Goal: Complete application form: Complete application form

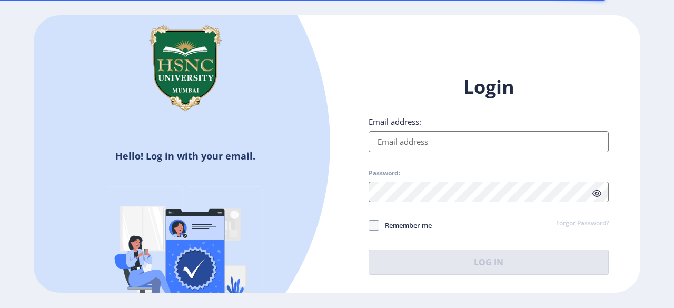
drag, startPoint x: 0, startPoint y: 0, endPoint x: 468, endPoint y: 146, distance: 490.6
click at [468, 146] on input "Email address:" at bounding box center [488, 141] width 240 height 21
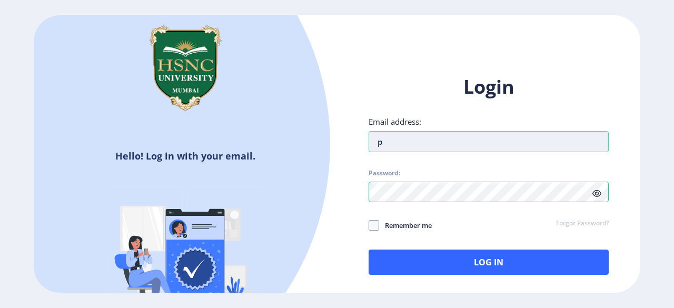
type input "[EMAIL_ADDRESS][DOMAIN_NAME]"
click at [376, 228] on span at bounding box center [373, 225] width 11 height 11
click at [369, 226] on input "Remember me" at bounding box center [368, 225] width 1 height 1
checkbox input "true"
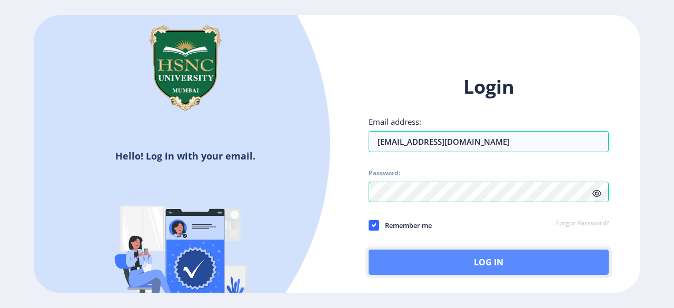
click at [435, 261] on button "Log In" at bounding box center [488, 261] width 240 height 25
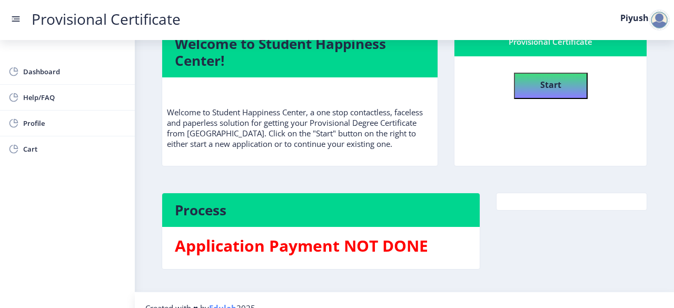
scroll to position [47, 0]
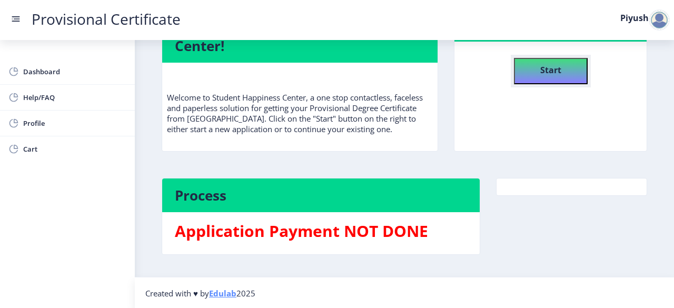
click at [524, 69] on button "Start" at bounding box center [551, 71] width 74 height 26
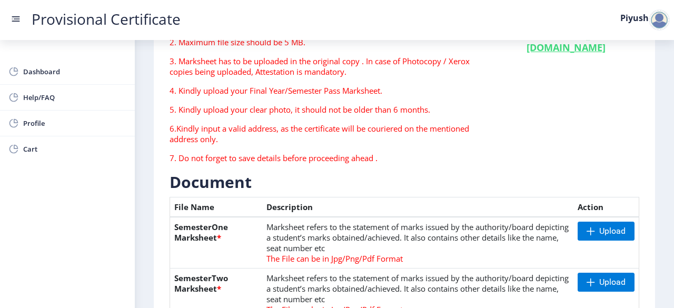
scroll to position [158, 0]
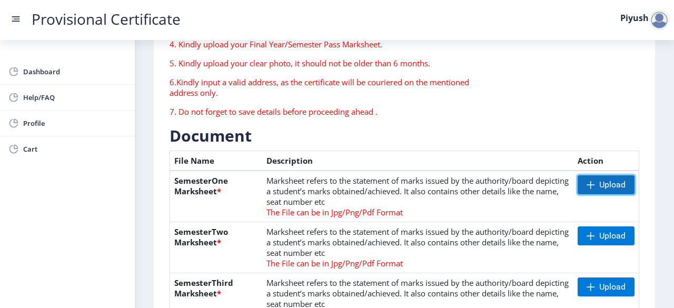
click at [585, 192] on span "Upload" at bounding box center [605, 184] width 57 height 19
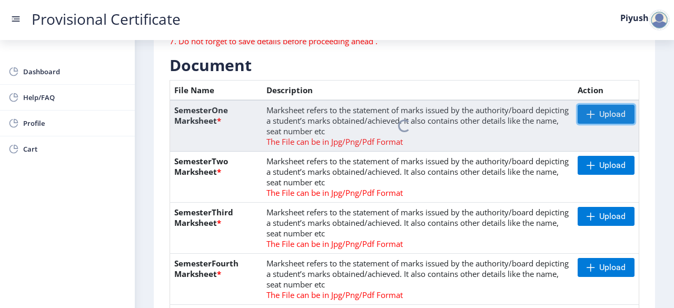
scroll to position [263, 0]
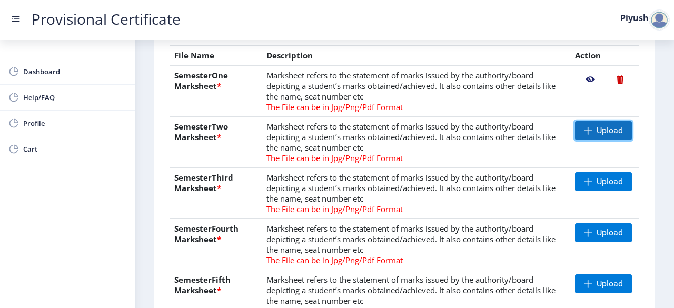
click at [576, 132] on span "Upload" at bounding box center [603, 130] width 57 height 19
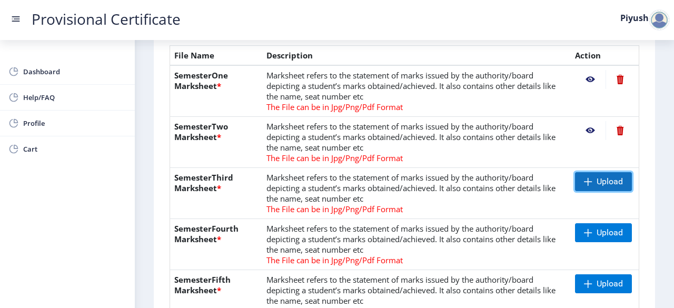
click at [584, 177] on span at bounding box center [588, 181] width 8 height 8
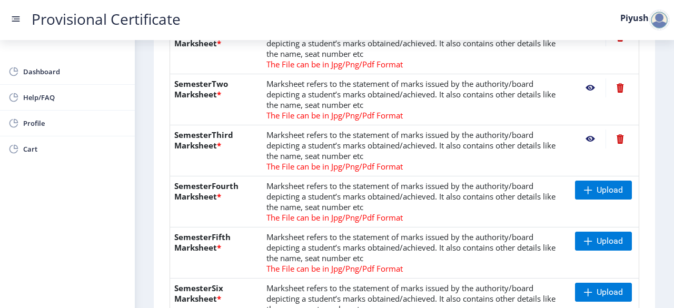
scroll to position [316, 0]
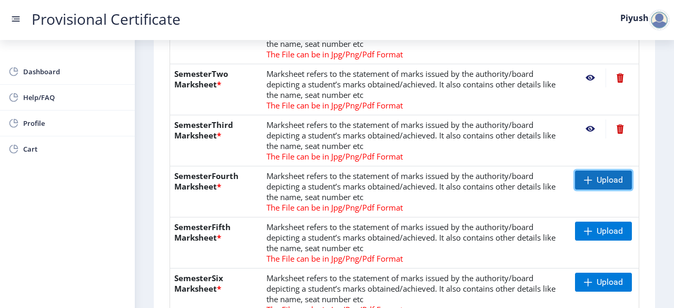
click at [592, 187] on span "Upload" at bounding box center [603, 180] width 57 height 19
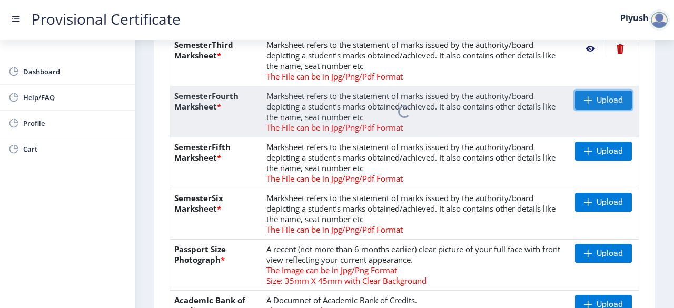
scroll to position [421, 0]
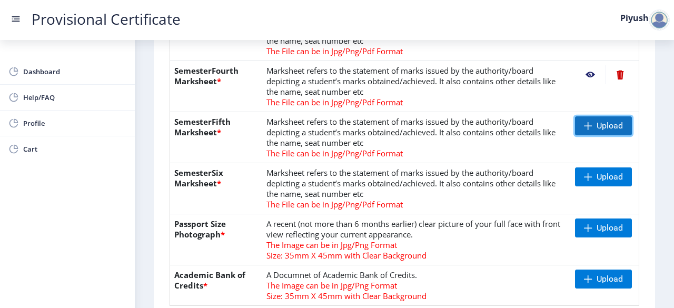
click at [587, 122] on span at bounding box center [588, 126] width 8 height 8
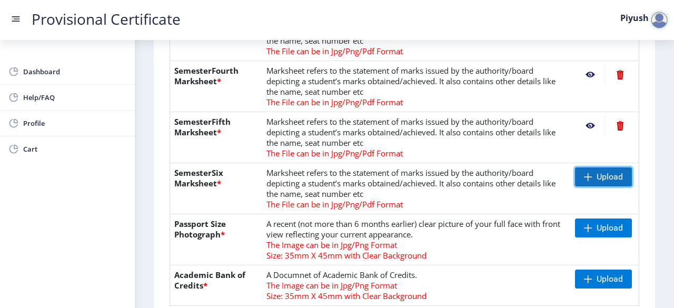
click at [604, 174] on span "Upload" at bounding box center [609, 177] width 26 height 11
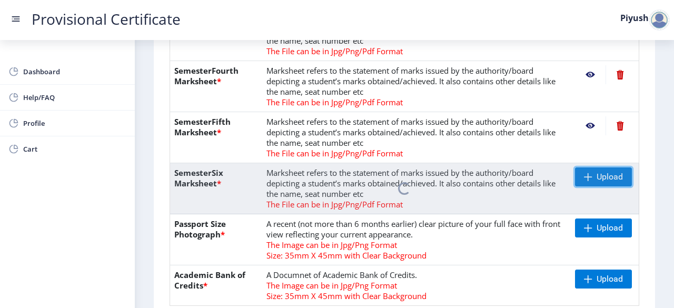
scroll to position [474, 0]
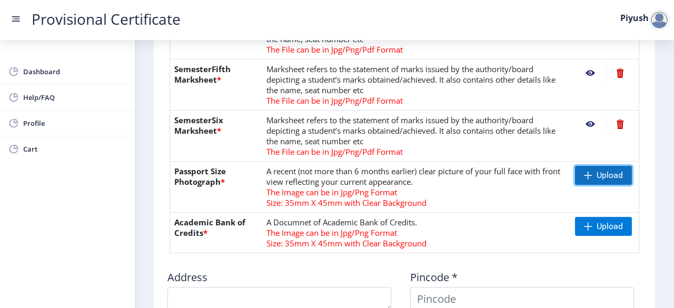
click at [584, 177] on span at bounding box center [588, 175] width 8 height 8
click at [614, 183] on span "Upload" at bounding box center [603, 175] width 57 height 19
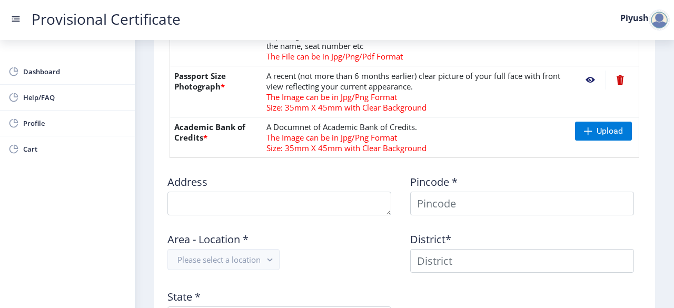
scroll to position [579, 0]
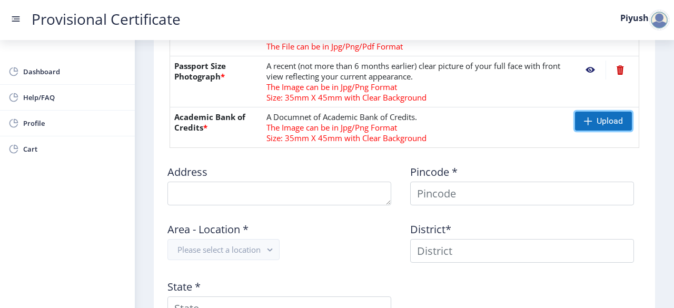
click at [584, 118] on span at bounding box center [588, 121] width 8 height 8
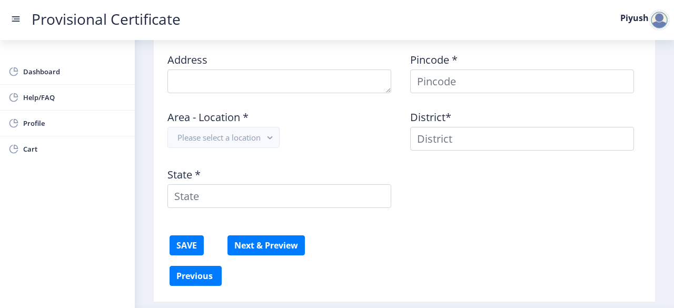
scroll to position [721, 0]
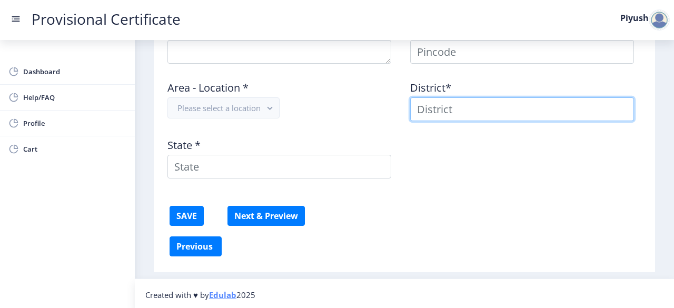
click at [460, 104] on input at bounding box center [522, 109] width 224 height 24
type input "Piyush"
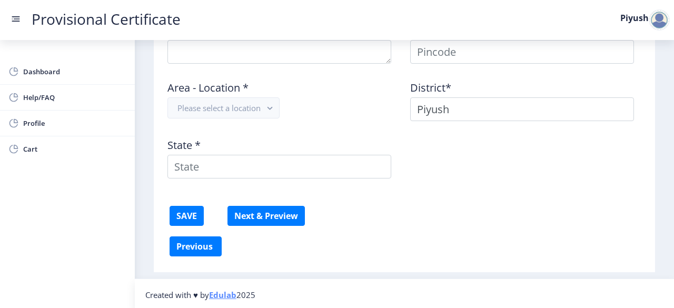
type textarea "[PERSON_NAME] complex flat no 307 near [GEOGRAPHIC_DATA]"
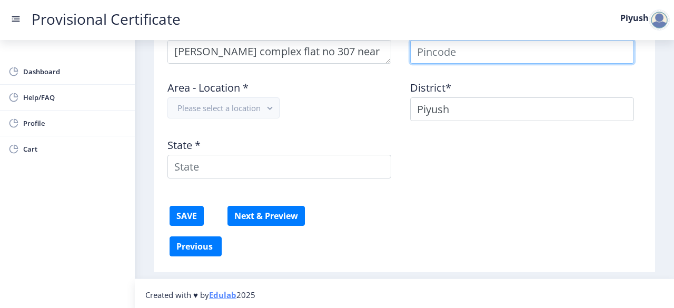
type input "Piyush"
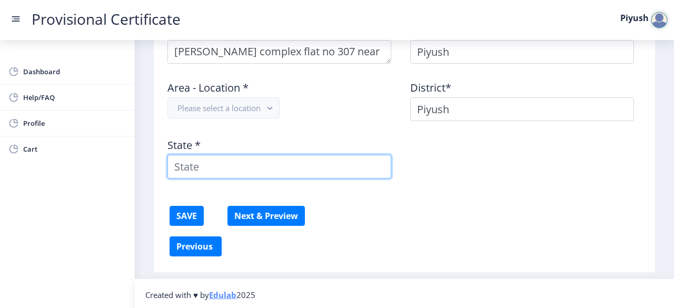
type input "[GEOGRAPHIC_DATA]"
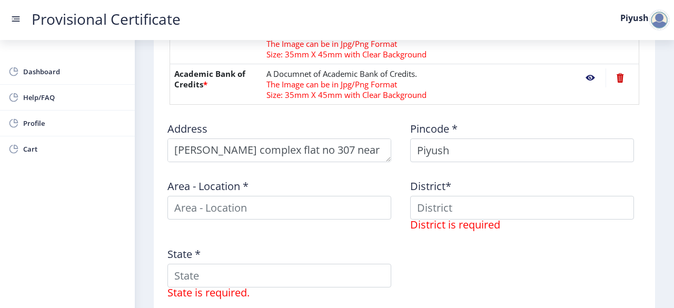
scroll to position [615, 0]
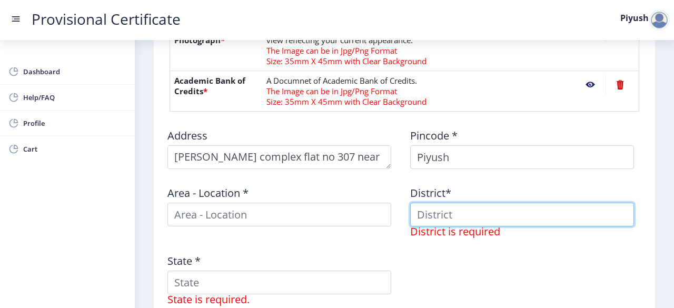
drag, startPoint x: 450, startPoint y: 211, endPoint x: 415, endPoint y: 217, distance: 35.9
click at [415, 217] on input at bounding box center [522, 215] width 224 height 24
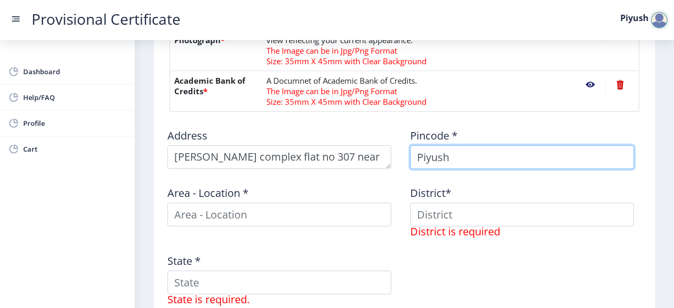
click at [452, 161] on input "Piyush" at bounding box center [522, 157] width 224 height 24
type input "P"
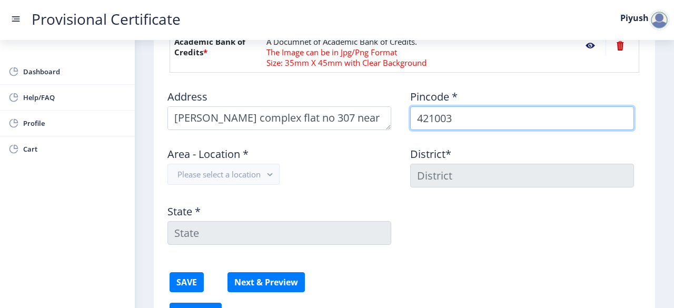
scroll to position [668, 0]
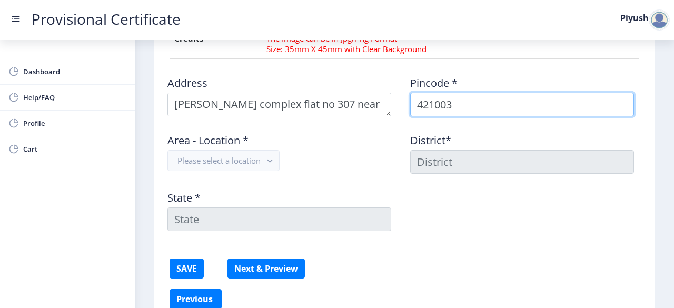
type input "421003"
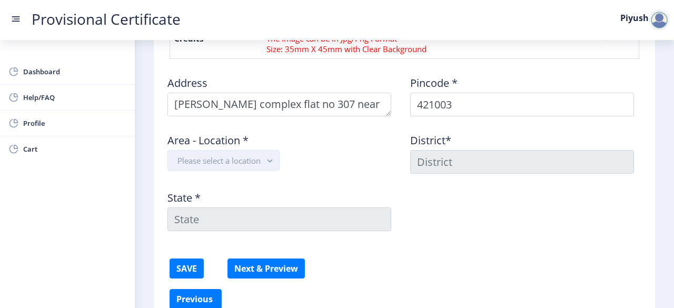
click at [252, 163] on button "Please select a location" at bounding box center [223, 160] width 112 height 21
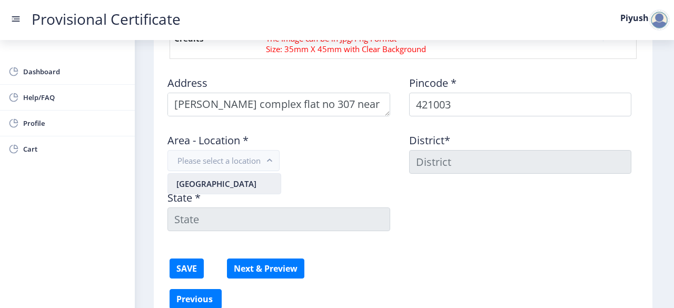
click at [235, 184] on nb-option "[GEOGRAPHIC_DATA]" at bounding box center [224, 184] width 113 height 20
type input "THANE"
type input "[GEOGRAPHIC_DATA]"
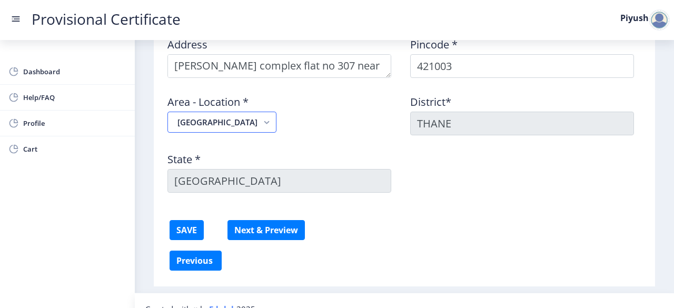
scroll to position [721, 0]
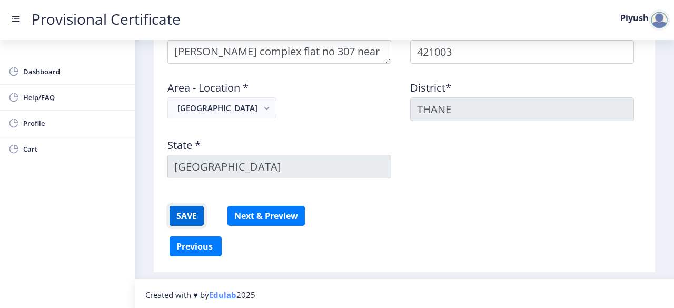
click at [194, 215] on button "SAVE" at bounding box center [186, 216] width 34 height 20
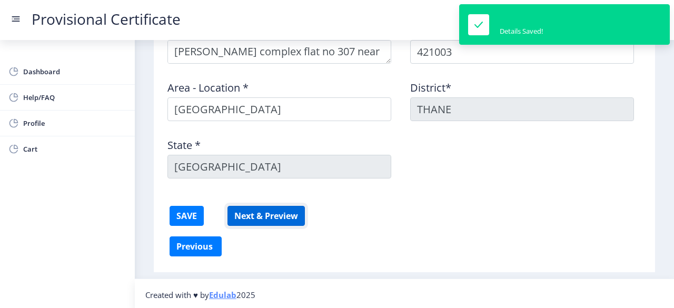
click at [254, 216] on button "Next & Preview" at bounding box center [265, 216] width 77 height 20
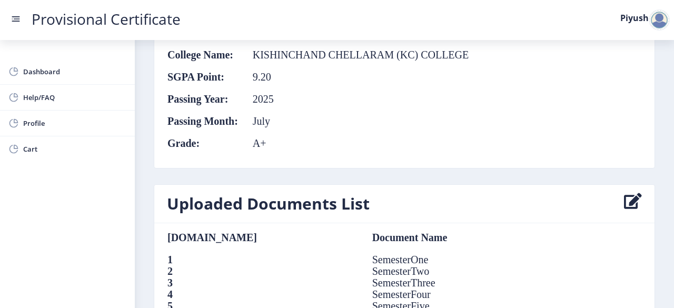
scroll to position [783, 0]
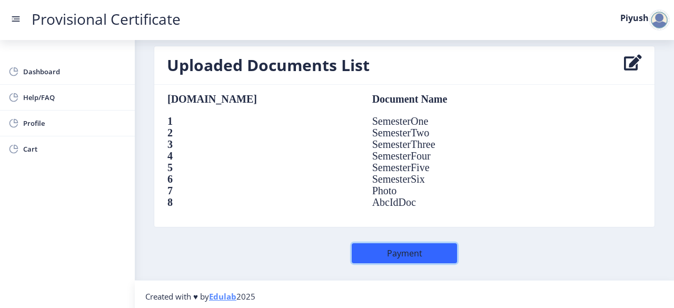
click at [407, 252] on button "Payment" at bounding box center [404, 253] width 105 height 20
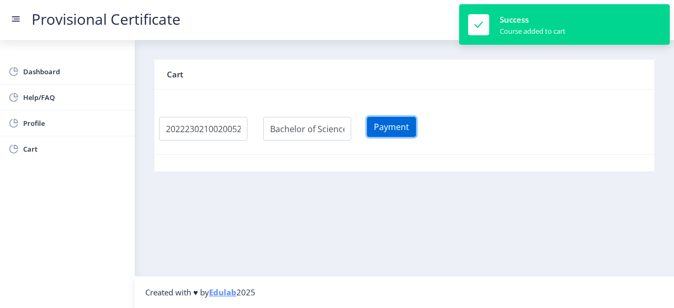
click at [410, 129] on button "Payment" at bounding box center [391, 127] width 49 height 20
select select
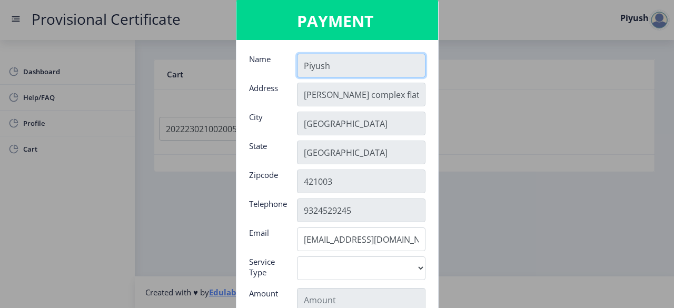
scroll to position [166, 0]
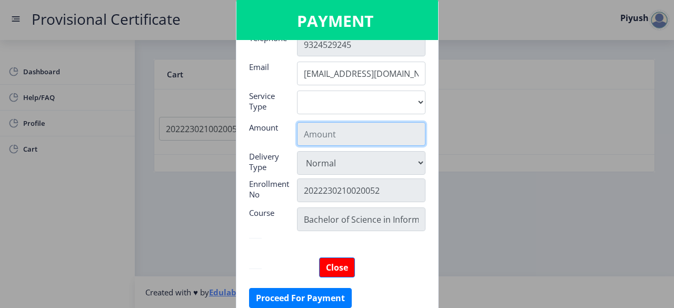
click at [340, 133] on input "text" at bounding box center [361, 134] width 128 height 24
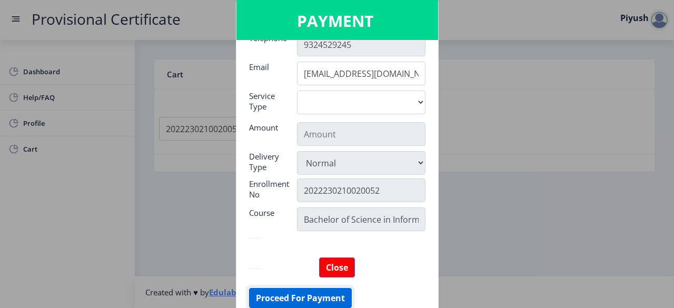
click at [302, 293] on button "Proceed For Payment" at bounding box center [300, 298] width 103 height 20
click at [292, 294] on button "Proceed For Payment" at bounding box center [300, 298] width 103 height 20
drag, startPoint x: 335, startPoint y: 269, endPoint x: 339, endPoint y: 266, distance: 5.6
click at [335, 269] on button "Close" at bounding box center [337, 267] width 36 height 20
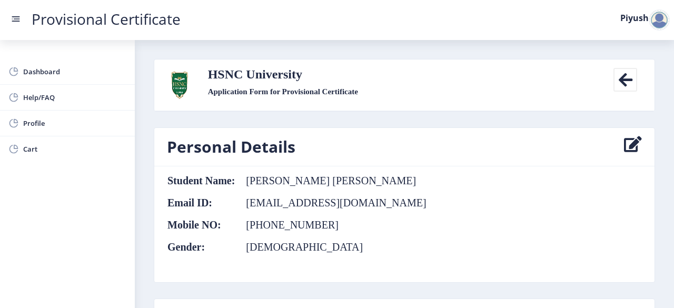
click at [620, 84] on icon at bounding box center [625, 80] width 24 height 24
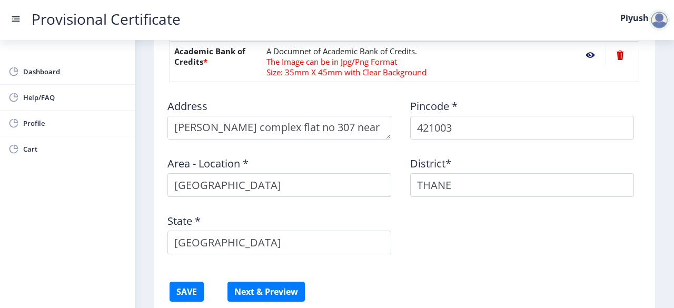
scroll to position [721, 0]
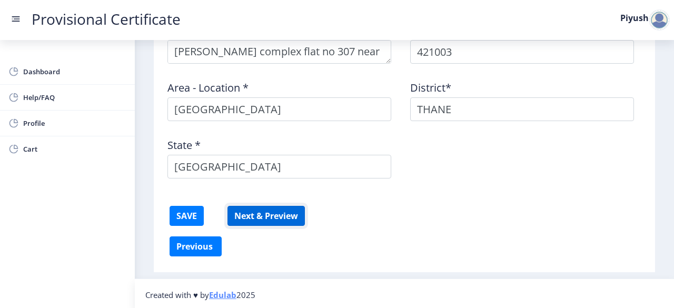
click at [253, 215] on button "Next & Preview" at bounding box center [265, 216] width 77 height 20
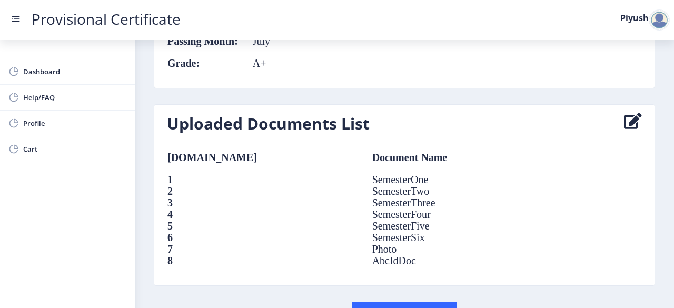
scroll to position [783, 0]
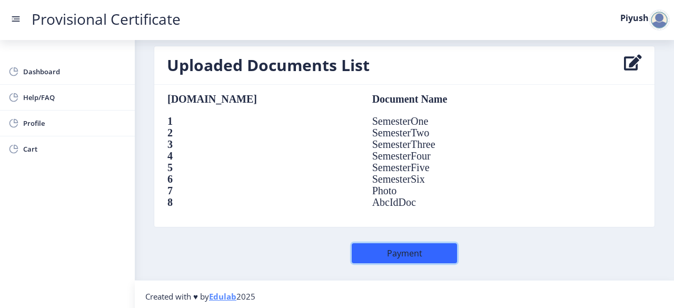
click at [404, 245] on button "Payment" at bounding box center [404, 253] width 105 height 20
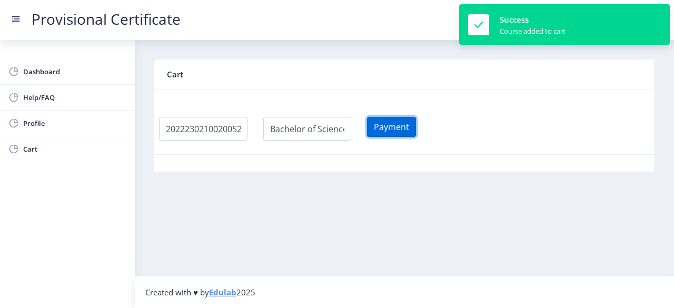
click at [398, 131] on button "Payment" at bounding box center [391, 127] width 49 height 20
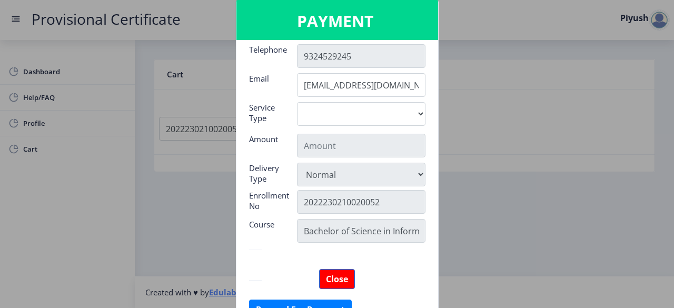
scroll to position [158, 0]
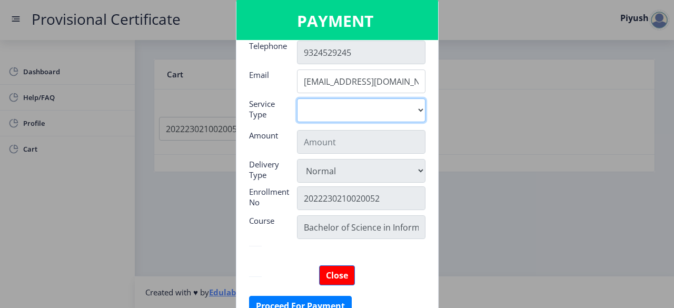
click at [396, 118] on select "Digital" at bounding box center [361, 110] width 128 height 24
select select "old"
click at [297, 98] on select "Digital" at bounding box center [361, 110] width 128 height 24
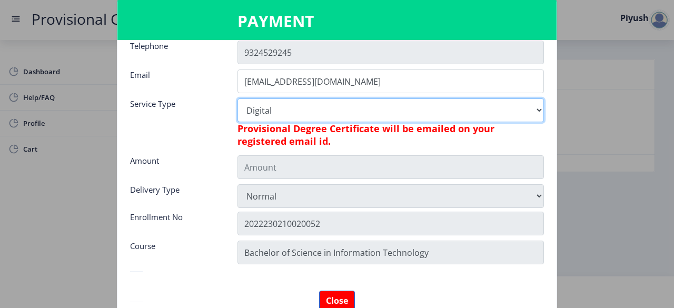
type input "795"
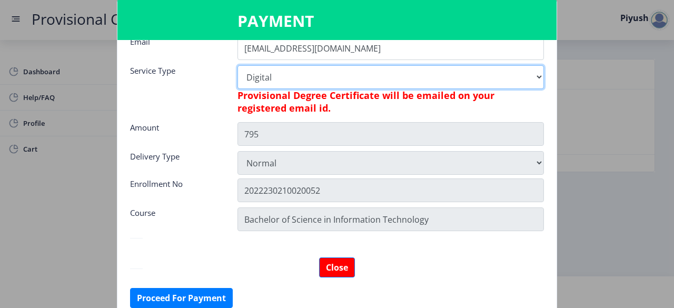
scroll to position [138, 0]
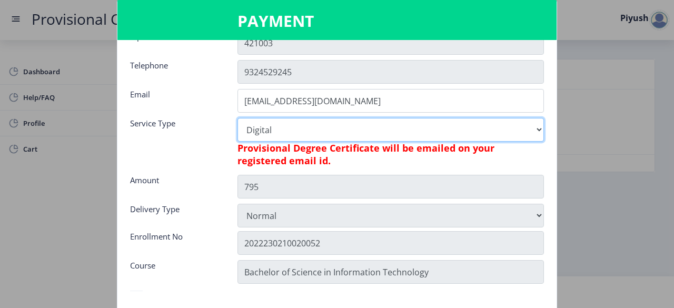
click at [390, 133] on select "Digital" at bounding box center [390, 130] width 306 height 24
click at [237, 118] on select "Digital" at bounding box center [390, 130] width 306 height 24
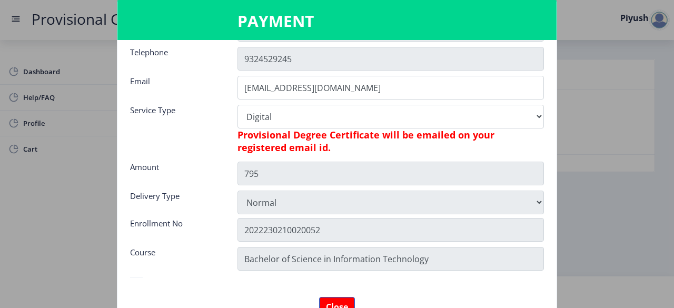
scroll to position [191, 0]
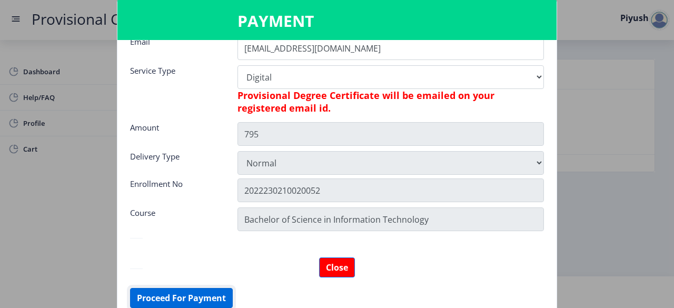
click at [216, 294] on button "Proceed For Payment" at bounding box center [181, 298] width 103 height 20
click at [221, 293] on button "Proceed For Payment" at bounding box center [181, 298] width 103 height 20
